Goal: Complete application form: Complete application form

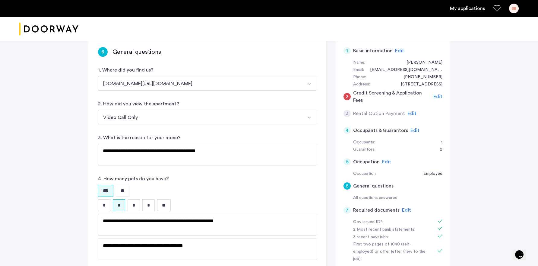
scroll to position [11, 0]
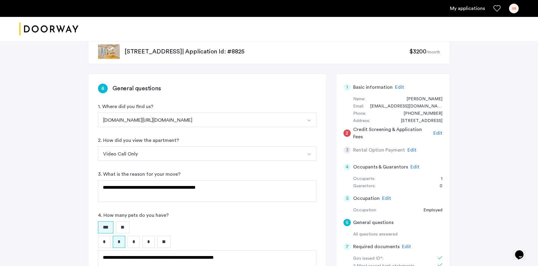
click at [440, 134] on span "Edit" at bounding box center [437, 133] width 9 height 5
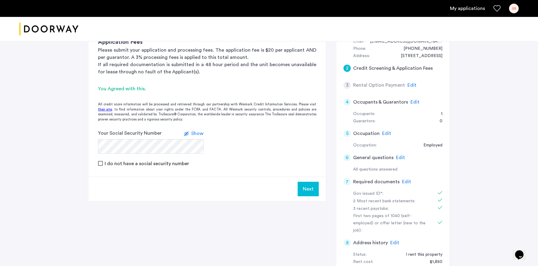
scroll to position [78, 0]
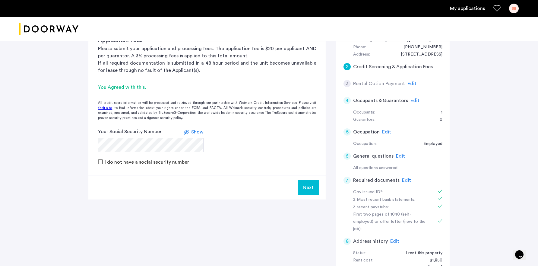
click at [313, 188] on button "Next" at bounding box center [308, 187] width 21 height 14
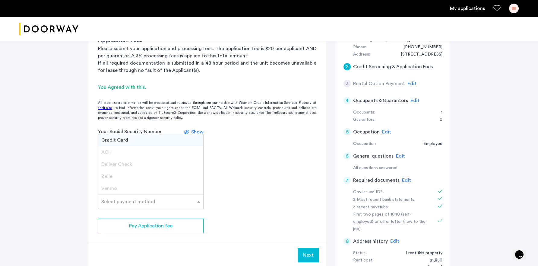
click at [172, 200] on input "text" at bounding box center [144, 200] width 87 height 4
click at [129, 141] on div "Credit Card" at bounding box center [150, 140] width 105 height 12
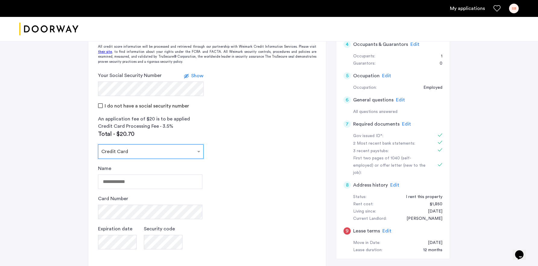
scroll to position [138, 0]
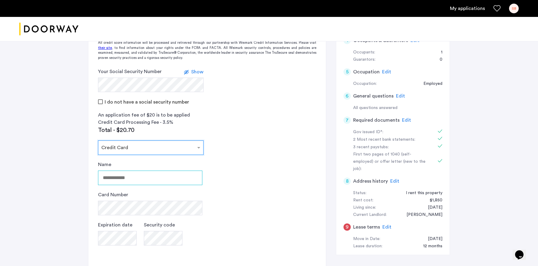
click at [143, 178] on input "Name" at bounding box center [150, 177] width 104 height 14
type input "**********"
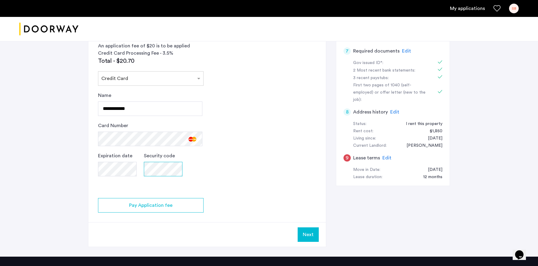
scroll to position [210, 0]
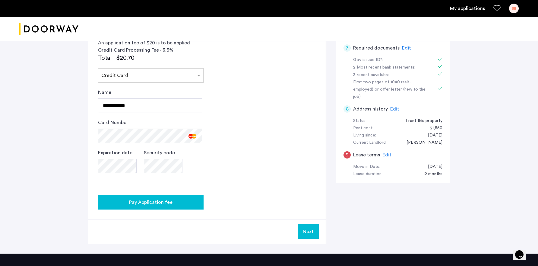
click at [187, 201] on div "Pay Application fee" at bounding box center [151, 201] width 96 height 7
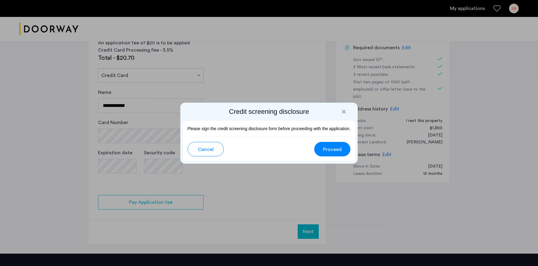
click at [340, 148] on span "Proceed" at bounding box center [332, 149] width 19 height 7
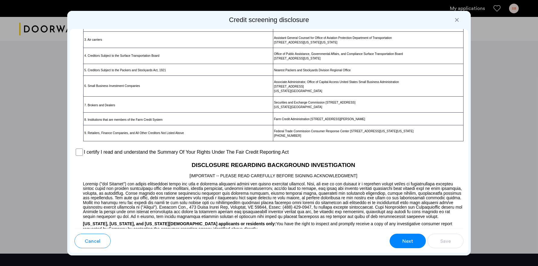
scroll to position [373, 0]
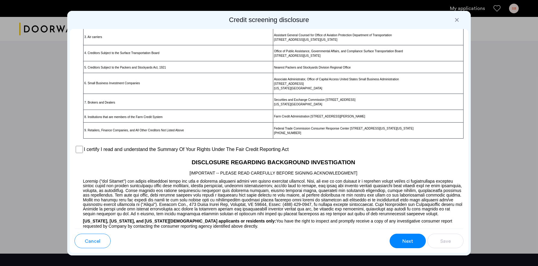
click at [124, 150] on label "I certify I read and understand the Summary Of Your Rights Under The Fair Credi…" at bounding box center [186, 149] width 205 height 7
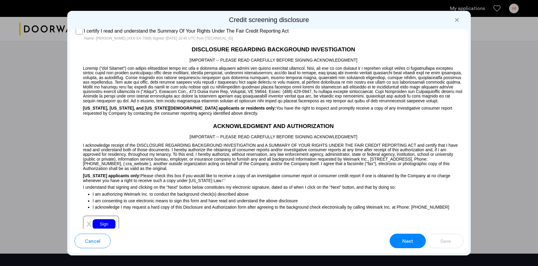
scroll to position [502, 0]
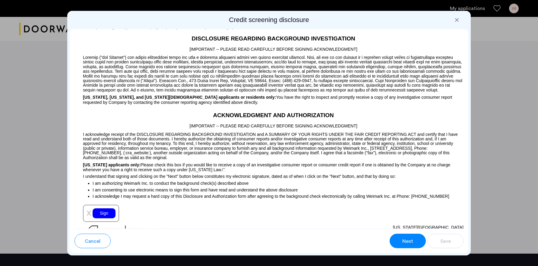
click at [105, 216] on div "Sign" at bounding box center [104, 213] width 23 height 10
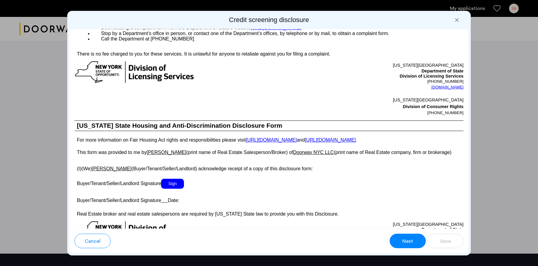
scroll to position [931, 0]
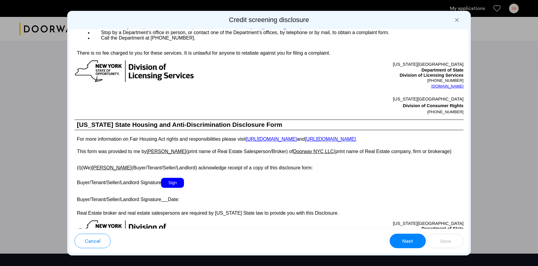
click at [176, 183] on span "Sign" at bounding box center [172, 183] width 23 height 10
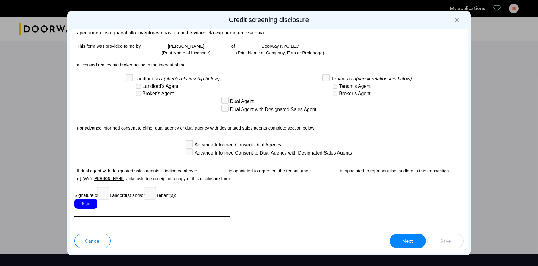
scroll to position [1541, 0]
click at [91, 200] on div "Sign" at bounding box center [85, 203] width 23 height 10
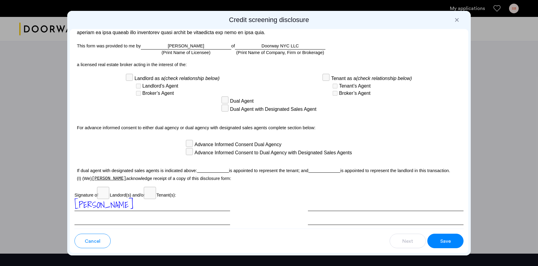
scroll to position [1580, 0]
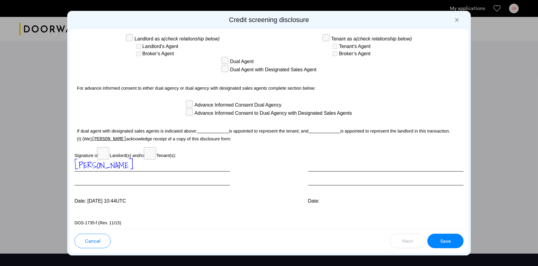
click at [450, 239] on span "Save" at bounding box center [445, 240] width 11 height 7
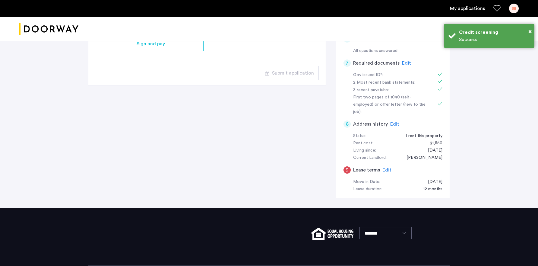
scroll to position [216, 0]
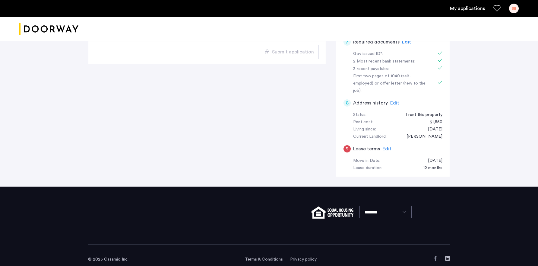
click at [388, 146] on span "Edit" at bounding box center [386, 148] width 9 height 5
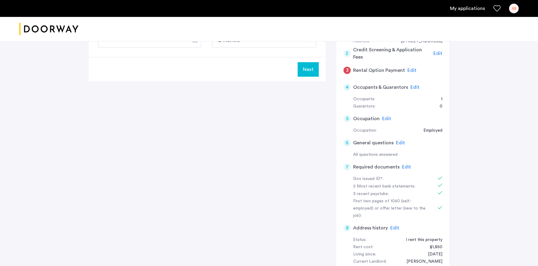
scroll to position [92, 0]
click at [397, 225] on span "Edit" at bounding box center [394, 227] width 9 height 5
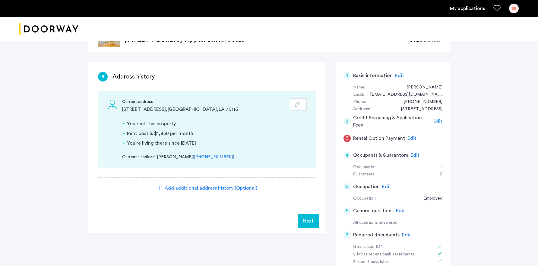
scroll to position [13, 0]
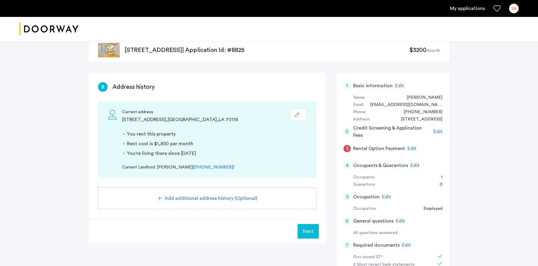
click at [298, 114] on use "button" at bounding box center [297, 114] width 5 height 5
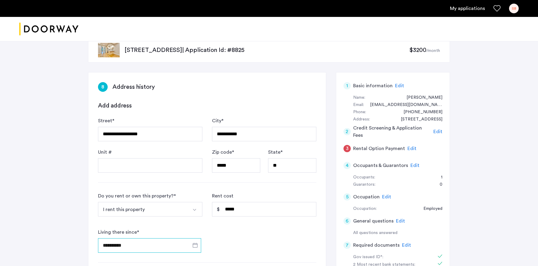
click at [121, 245] on input "**********" at bounding box center [149, 245] width 103 height 14
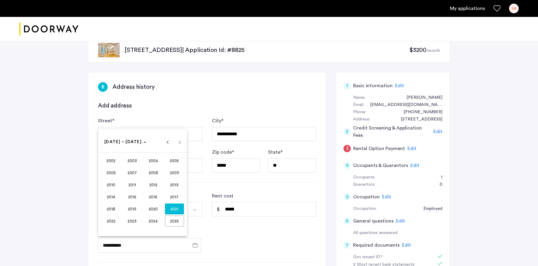
click at [114, 243] on div at bounding box center [269, 133] width 538 height 266
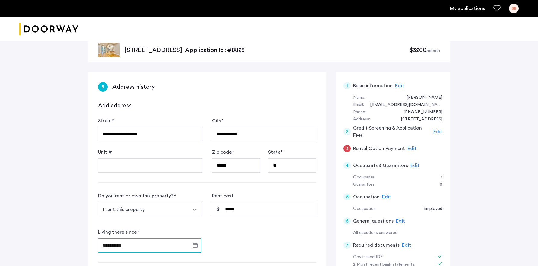
click at [115, 245] on input "**********" at bounding box center [149, 245] width 103 height 14
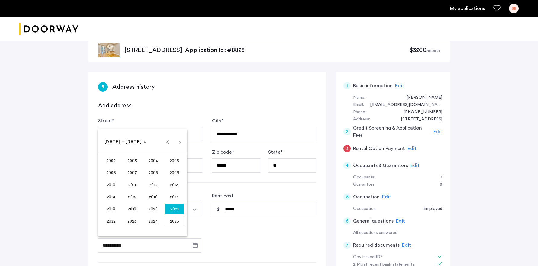
click at [178, 209] on span "2021" at bounding box center [174, 208] width 19 height 11
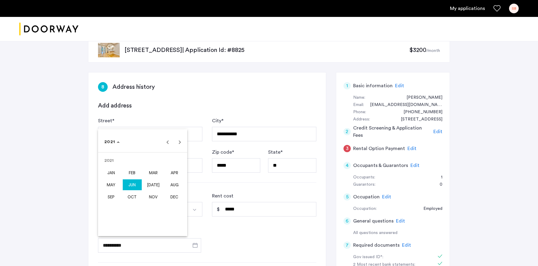
click at [128, 185] on span "JUN" at bounding box center [132, 184] width 19 height 11
click at [130, 178] on span "1" at bounding box center [130, 178] width 11 height 11
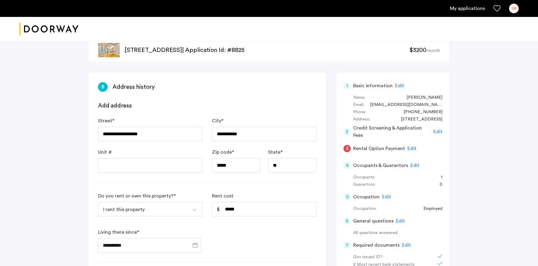
type input "**********"
click at [259, 216] on input "*****" at bounding box center [264, 209] width 104 height 14
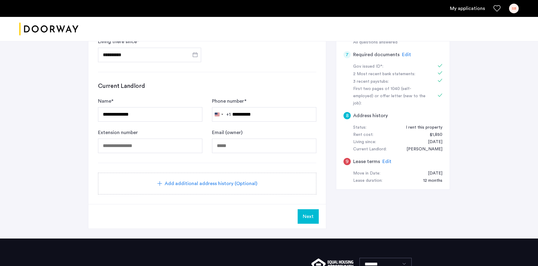
scroll to position [204, 0]
click at [308, 215] on span "Next" at bounding box center [308, 215] width 11 height 7
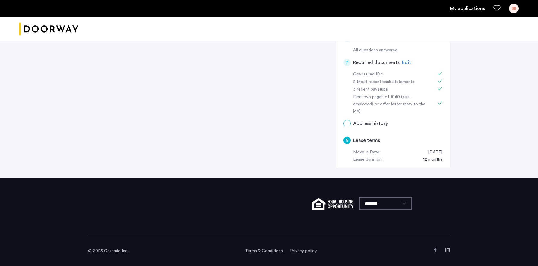
scroll to position [0, 0]
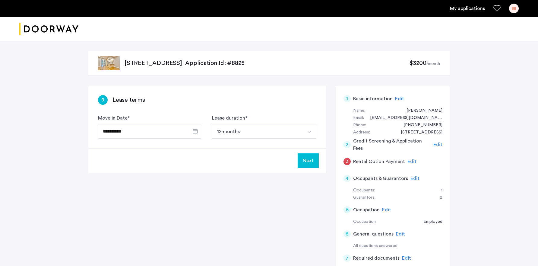
click at [409, 161] on span "Edit" at bounding box center [411, 161] width 9 height 5
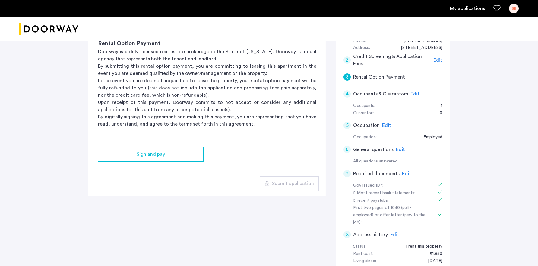
scroll to position [87, 0]
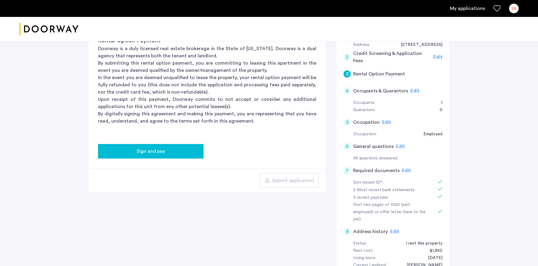
click at [168, 145] on button "Sign and pay" at bounding box center [151, 151] width 106 height 14
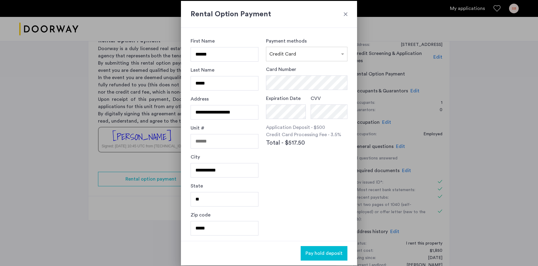
scroll to position [0, 0]
click at [346, 14] on div at bounding box center [346, 14] width 6 height 6
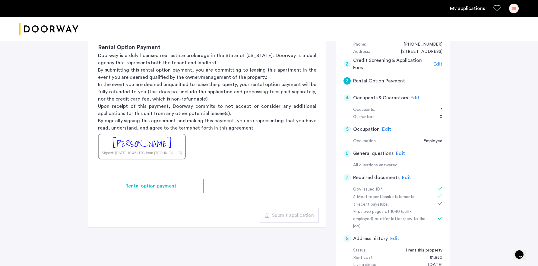
scroll to position [216, 0]
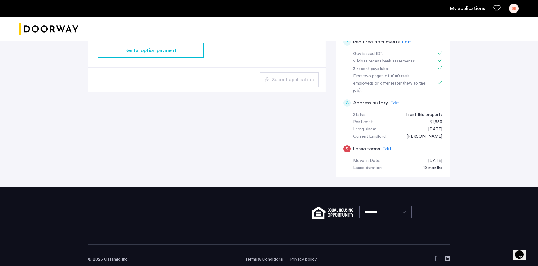
click at [385, 146] on span "Edit" at bounding box center [386, 148] width 9 height 5
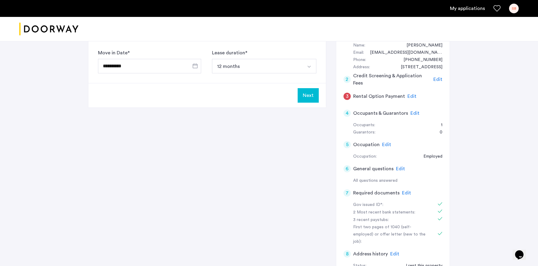
scroll to position [0, 0]
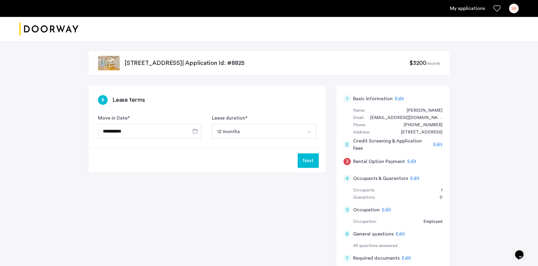
click at [309, 160] on button "Next" at bounding box center [308, 160] width 21 height 14
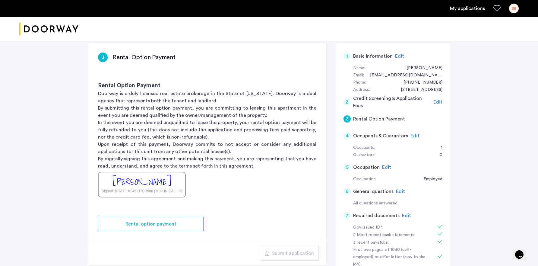
scroll to position [42, 0]
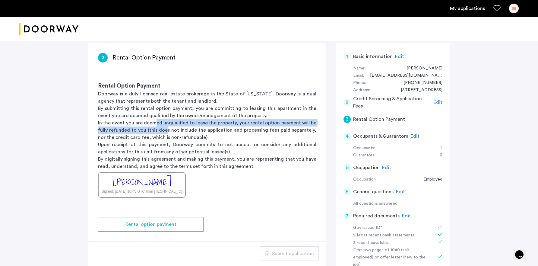
drag, startPoint x: 158, startPoint y: 124, endPoint x: 165, endPoint y: 131, distance: 10.2
click at [165, 131] on p "In the event you are deemed unqualified to lease the property, your rental opti…" at bounding box center [207, 130] width 218 height 22
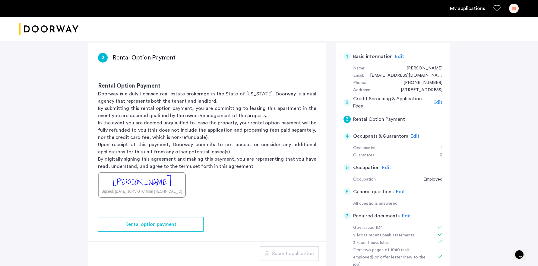
click at [202, 133] on p "In the event you are deemed unqualified to lease the property, your rental opti…" at bounding box center [207, 130] width 218 height 22
click at [238, 139] on p "In the event you are deemed unqualified to lease the property, your rental opti…" at bounding box center [207, 130] width 218 height 22
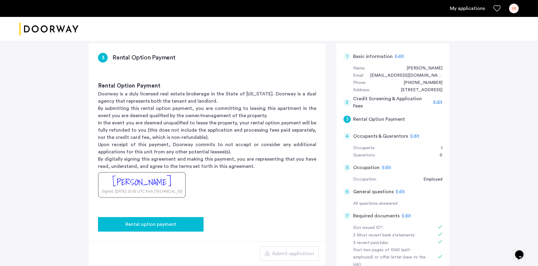
click at [185, 227] on div "Rental option payment" at bounding box center [151, 223] width 96 height 7
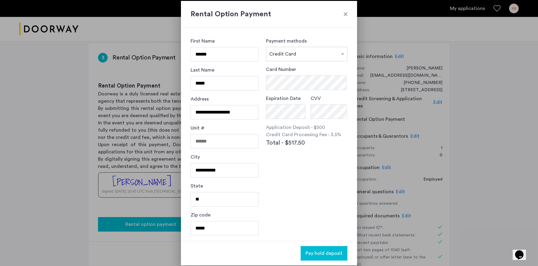
scroll to position [0, 0]
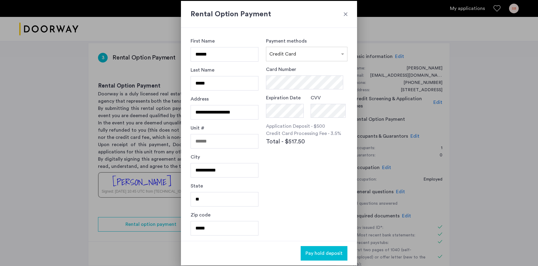
click at [345, 14] on div at bounding box center [346, 14] width 6 height 6
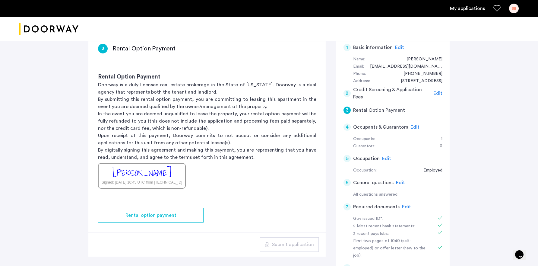
scroll to position [52, 0]
